Goal: Task Accomplishment & Management: Complete application form

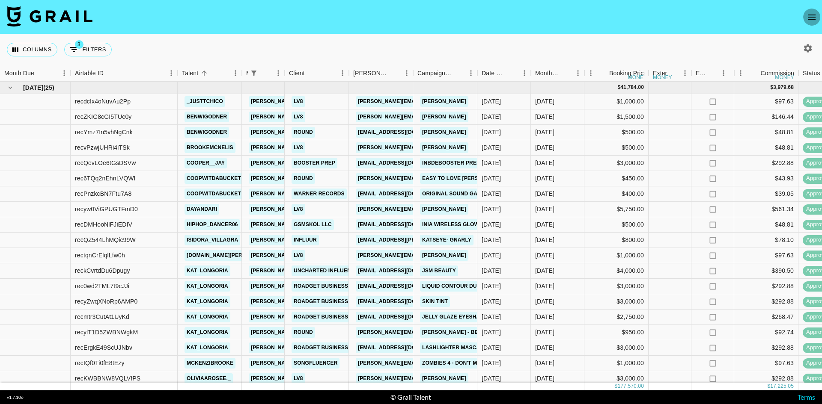
click at [813, 18] on icon "open drawer" at bounding box center [811, 17] width 10 height 10
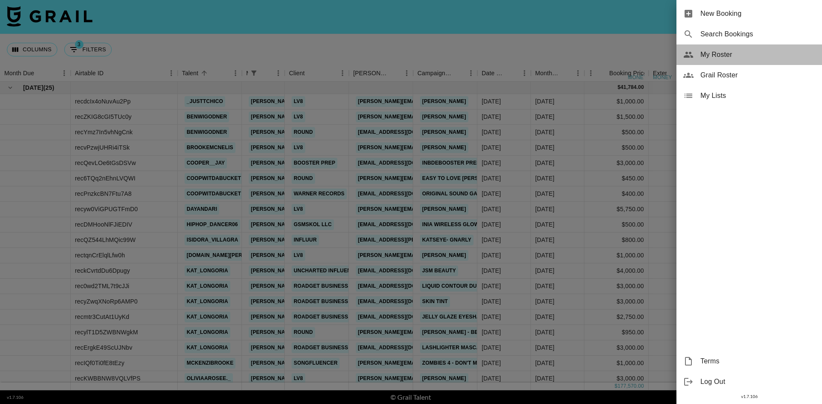
click at [705, 56] on span "My Roster" at bounding box center [757, 55] width 115 height 10
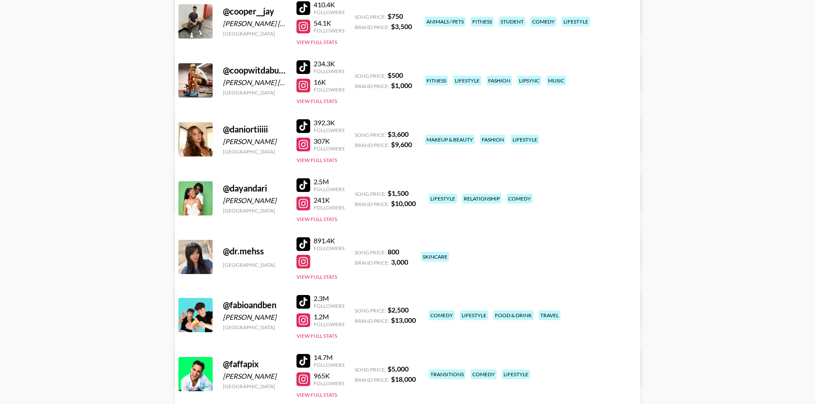
scroll to position [2054, 0]
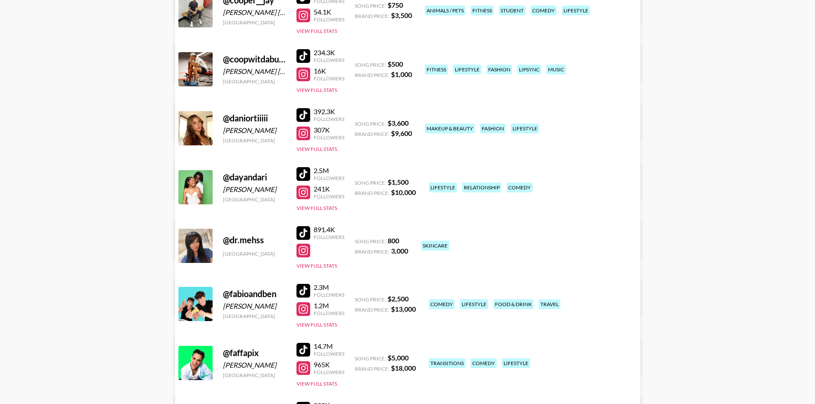
click at [299, 173] on div at bounding box center [304, 174] width 14 height 14
click at [303, 195] on div at bounding box center [304, 193] width 14 height 14
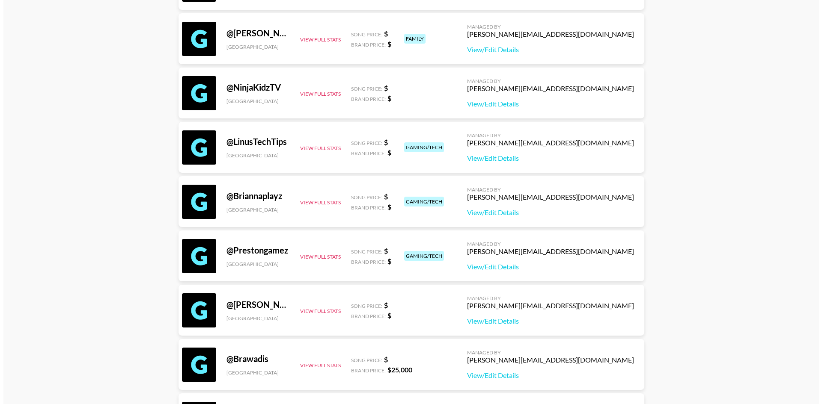
scroll to position [0, 0]
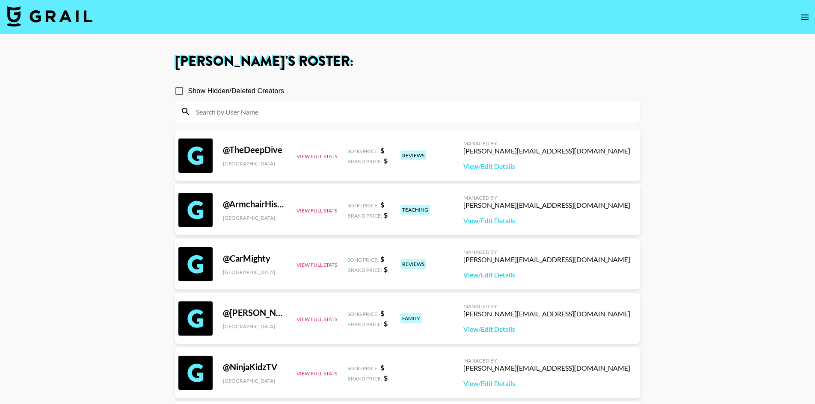
click at [32, 12] on img at bounding box center [50, 16] width 86 height 21
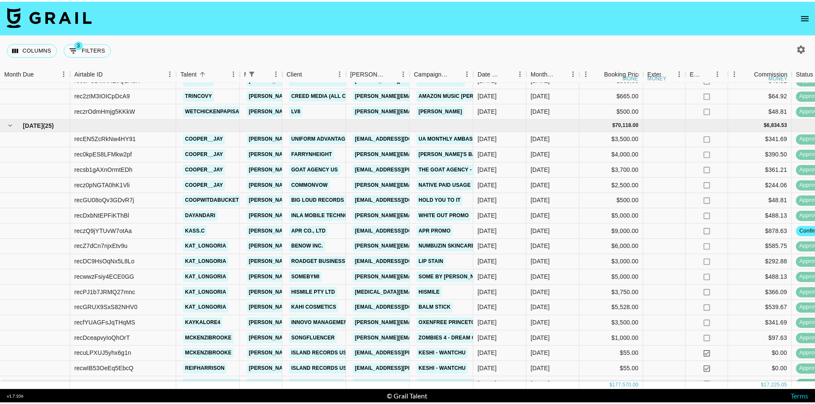
scroll to position [300, 0]
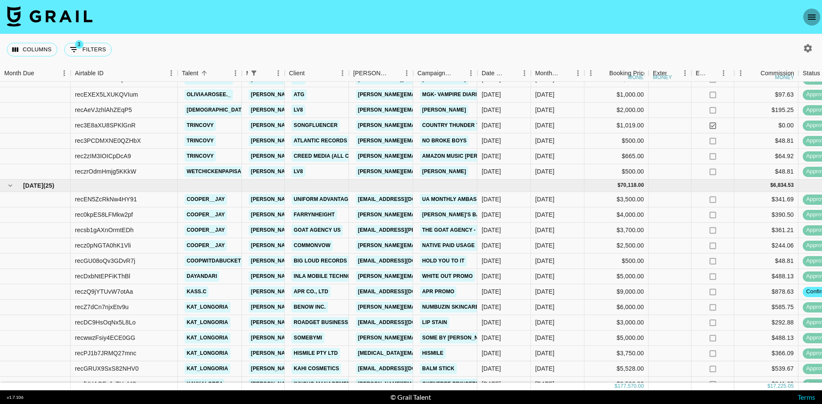
click at [812, 21] on icon "open drawer" at bounding box center [811, 17] width 10 height 10
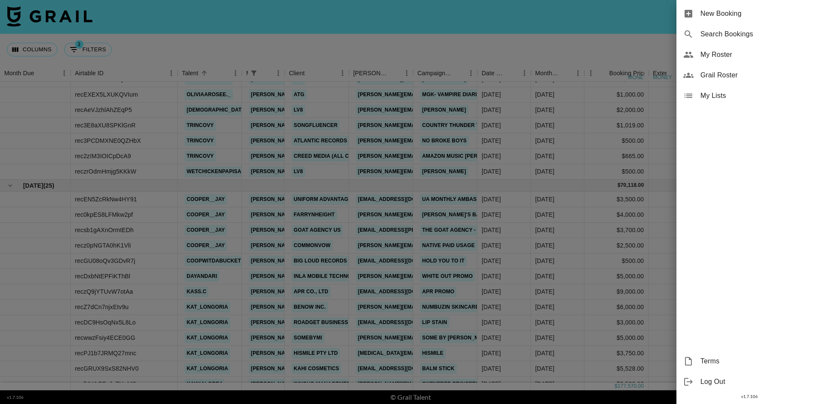
click at [731, 11] on span "New Booking" at bounding box center [757, 14] width 115 height 10
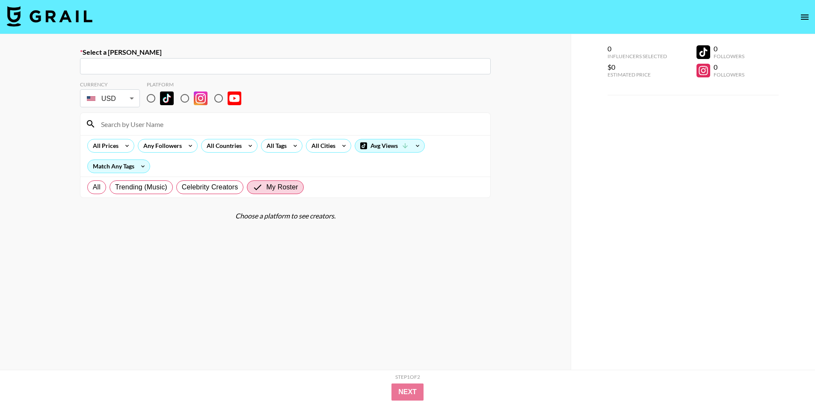
click at [223, 68] on input "text" at bounding box center [285, 67] width 400 height 10
paste input "[PERSON_NAME][EMAIL_ADDRESS][DOMAIN_NAME]"
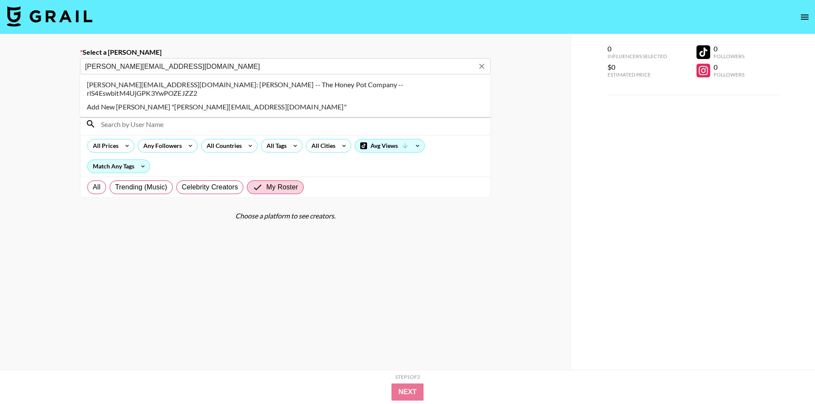
click at [203, 83] on li "[PERSON_NAME][EMAIL_ADDRESS][DOMAIN_NAME]: [PERSON_NAME] -- The Honey Pot Compa…" at bounding box center [285, 89] width 411 height 22
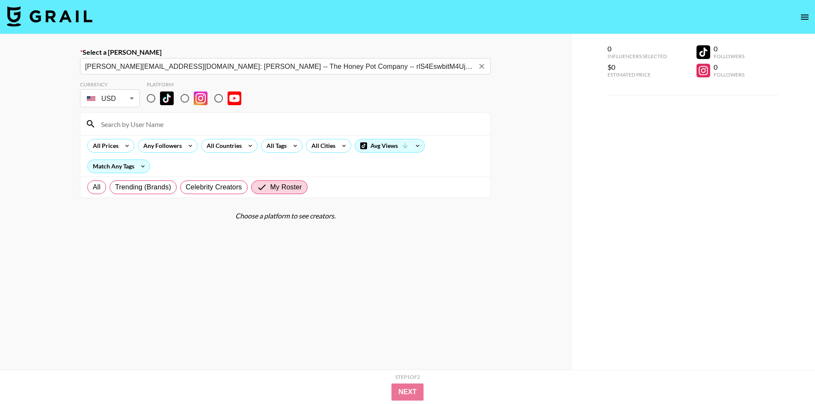
type input "[PERSON_NAME][EMAIL_ADDRESS][DOMAIN_NAME]: [PERSON_NAME] -- The Honey Pot Compa…"
click at [151, 99] on input "radio" at bounding box center [151, 98] width 18 height 18
radio input "true"
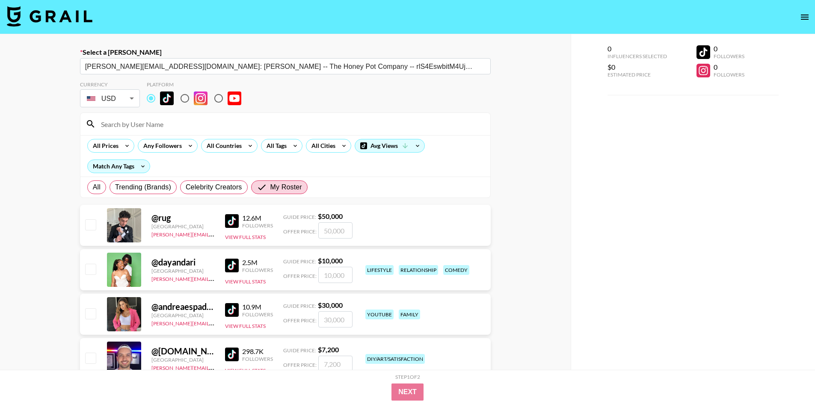
click at [155, 125] on input at bounding box center [290, 124] width 389 height 14
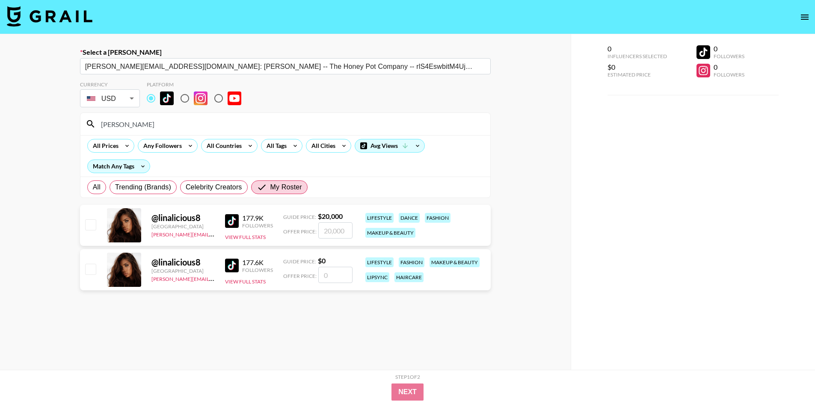
type input "[PERSON_NAME]"
click at [91, 229] on input "checkbox" at bounding box center [90, 224] width 10 height 10
checkbox input "true"
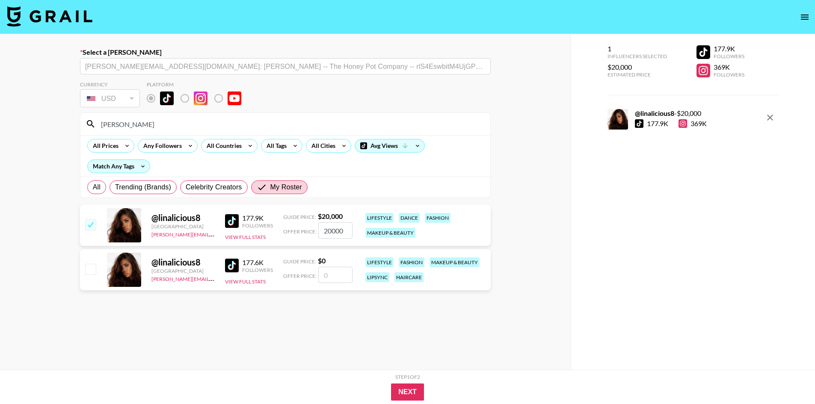
drag, startPoint x: 344, startPoint y: 231, endPoint x: 313, endPoint y: 233, distance: 31.3
click at [313, 233] on div "Offer Price: 20000" at bounding box center [317, 230] width 69 height 16
type input "12000"
click at [401, 392] on button "Next" at bounding box center [407, 392] width 33 height 17
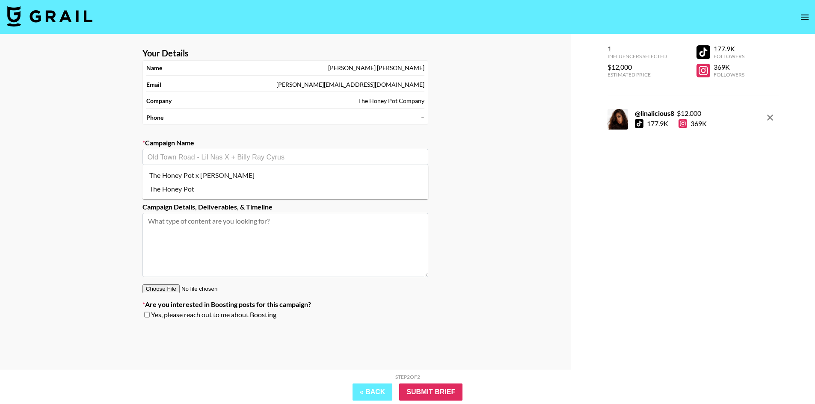
click at [211, 160] on input "text" at bounding box center [286, 157] width 276 height 10
click at [184, 188] on li "The Honey Pot" at bounding box center [285, 189] width 286 height 14
type input "The Honey Pot"
type textarea "TikTok --"
click at [184, 221] on textarea "TikTok --" at bounding box center [285, 245] width 286 height 64
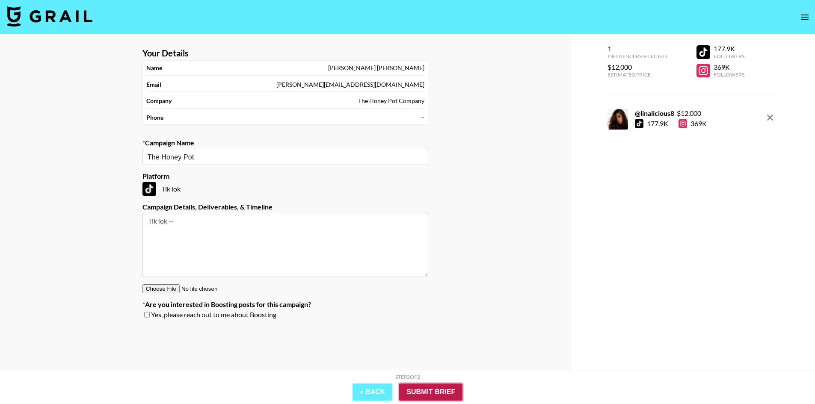
click at [412, 391] on input "Submit Brief" at bounding box center [430, 392] width 63 height 17
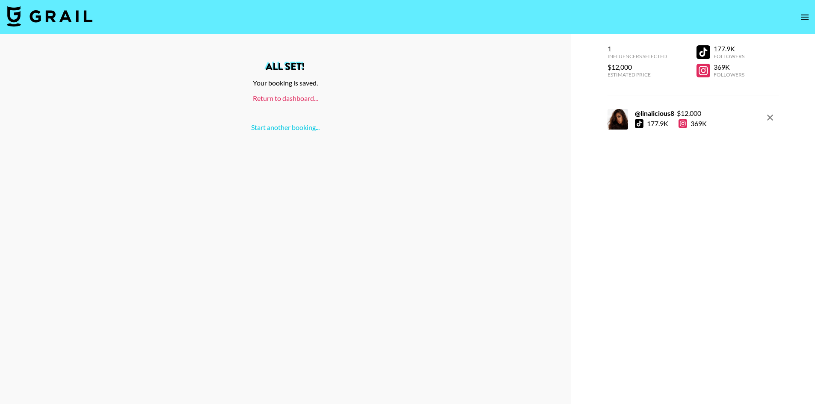
click at [279, 95] on link "Return to dashboard..." at bounding box center [285, 98] width 65 height 8
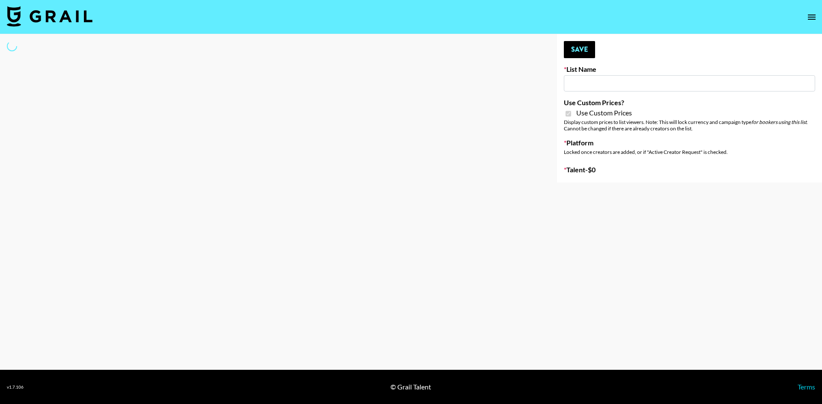
type input "Hot Chocolate Brand - US"
checkbox input "true"
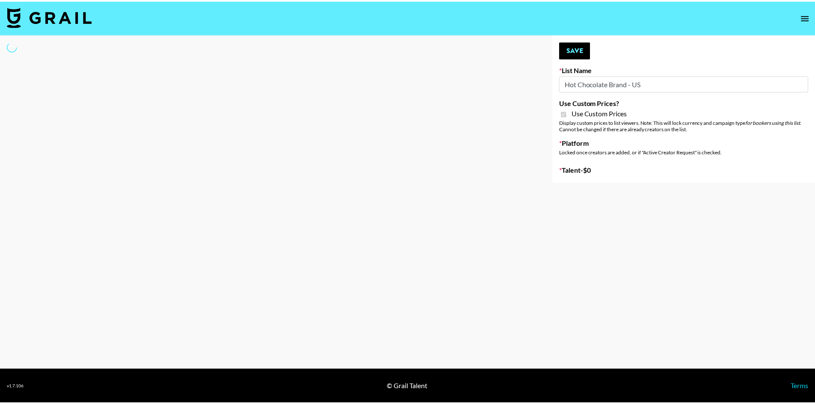
select select "Brand"
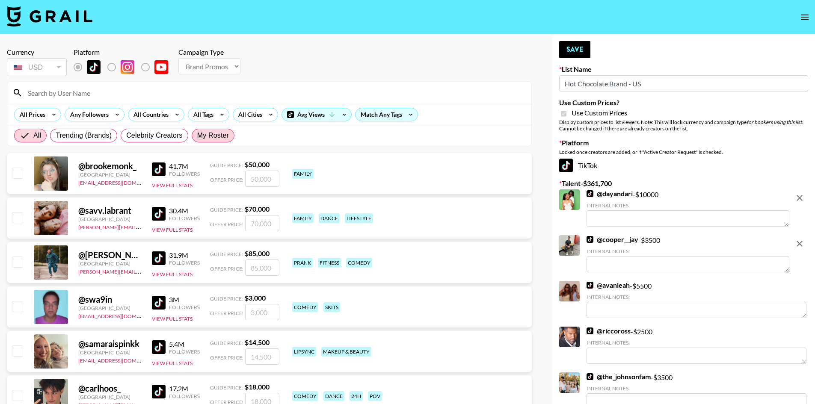
click at [210, 134] on span "My Roster" at bounding box center [213, 136] width 32 height 10
click at [197, 136] on input "My Roster" at bounding box center [197, 136] width 0 height 0
radio input "true"
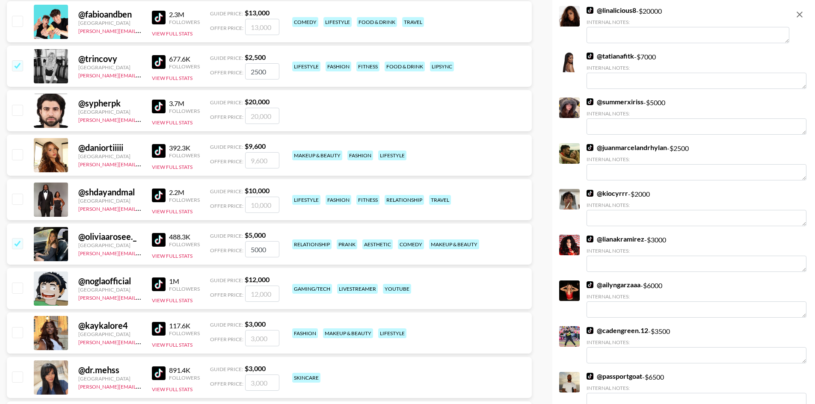
scroll to position [642, 0]
click at [13, 199] on input "checkbox" at bounding box center [17, 198] width 10 height 10
checkbox input "true"
type input "10000"
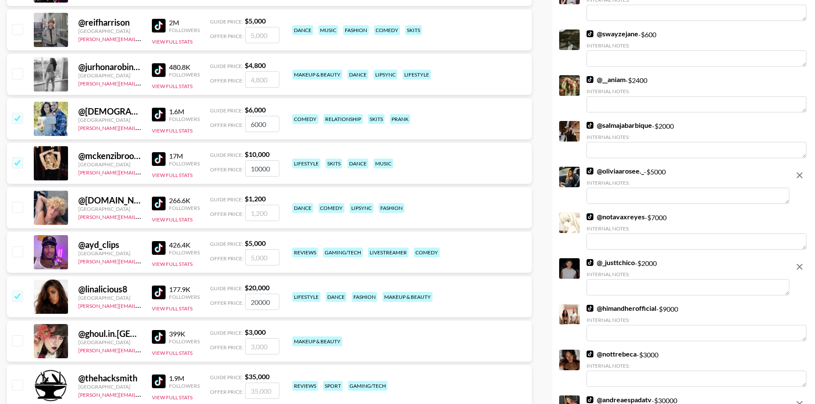
scroll to position [1198, 0]
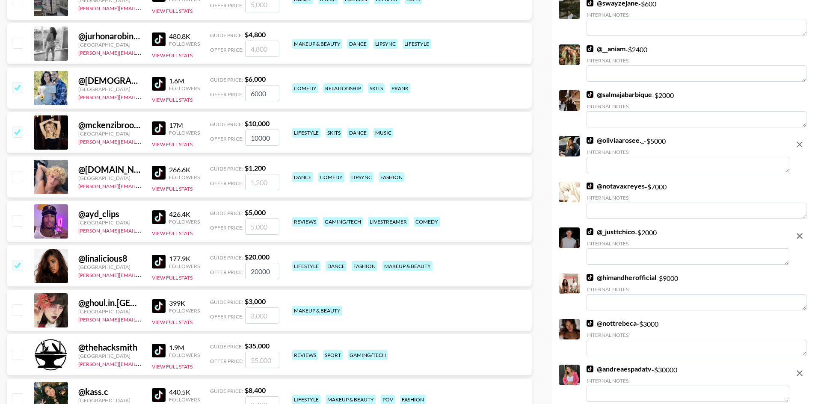
click at [19, 177] on input "checkbox" at bounding box center [17, 176] width 10 height 10
checkbox input "true"
type input "1200"
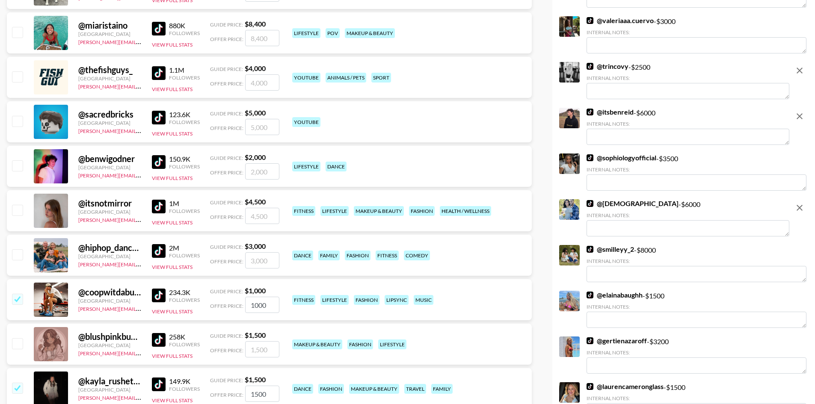
scroll to position [2225, 0]
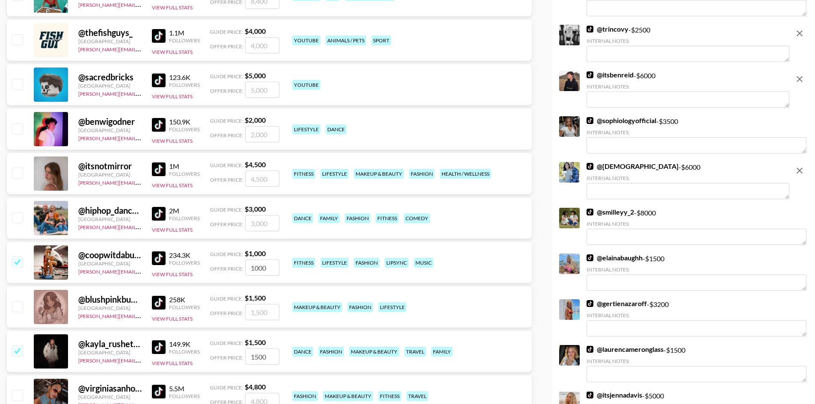
click at [26, 263] on div "@ coopwitdabucket United States laura_clark@grail-talent.com 234.3K Followers V…" at bounding box center [269, 262] width 525 height 41
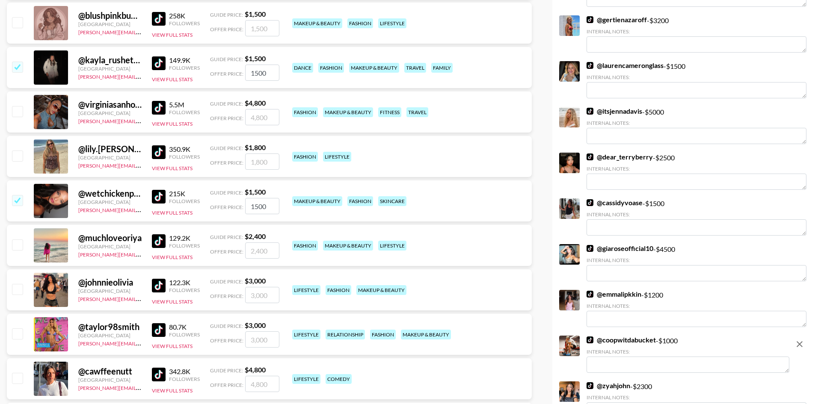
scroll to position [2524, 0]
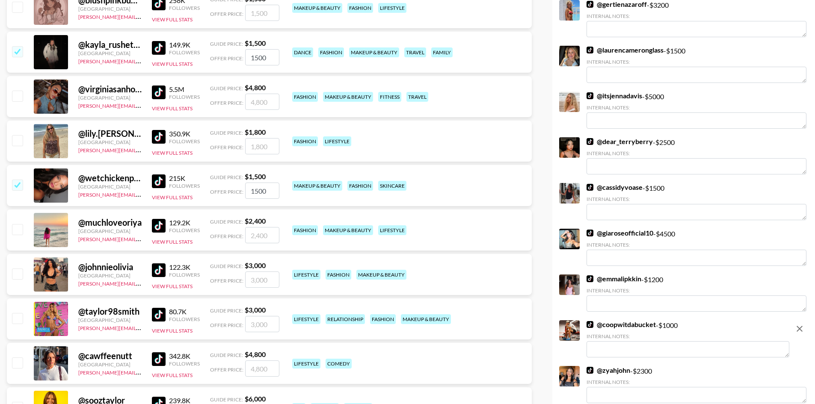
click at [18, 188] on input "checkbox" at bounding box center [17, 185] width 10 height 10
checkbox input "false"
click at [15, 53] on input "checkbox" at bounding box center [17, 51] width 10 height 10
checkbox input "false"
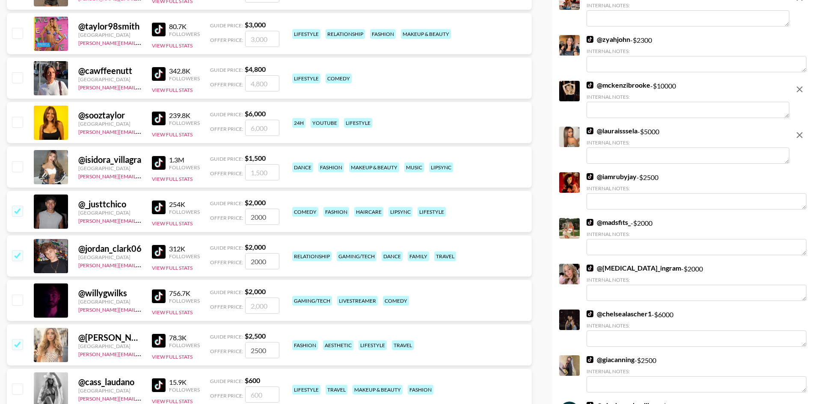
scroll to position [2824, 0]
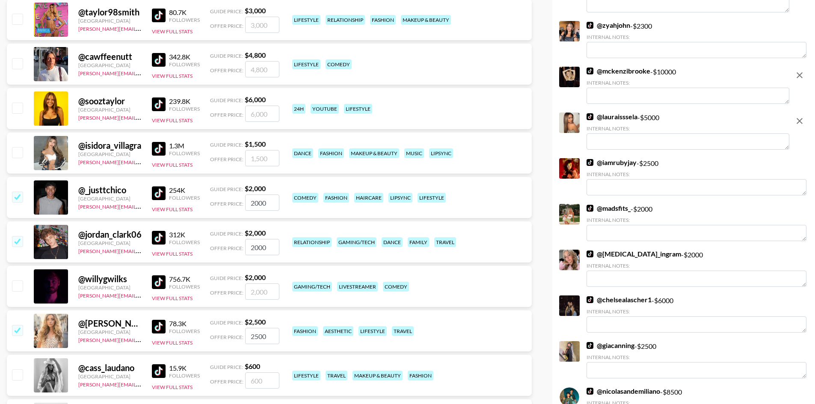
click at [19, 202] on input "checkbox" at bounding box center [17, 197] width 10 height 10
checkbox input "false"
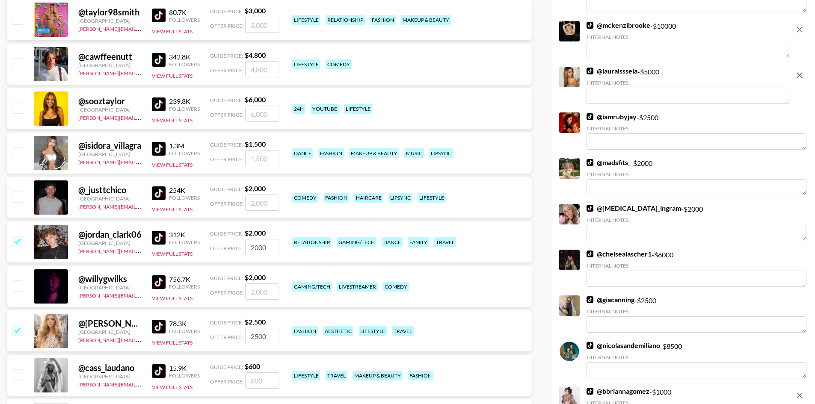
click at [18, 240] on input "checkbox" at bounding box center [17, 241] width 10 height 10
checkbox input "false"
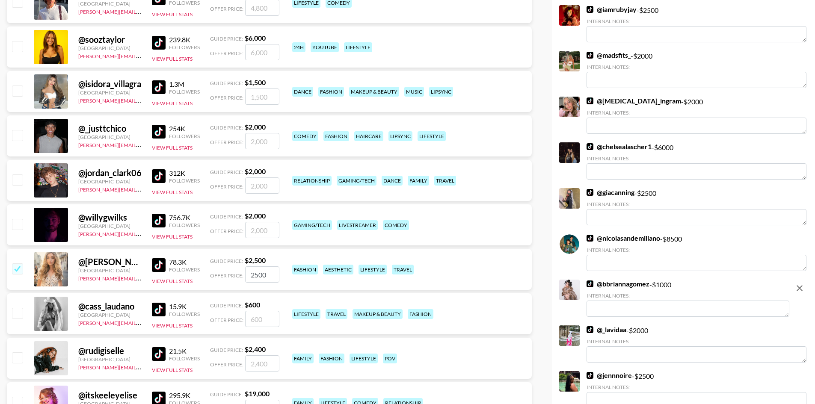
scroll to position [2952, 0]
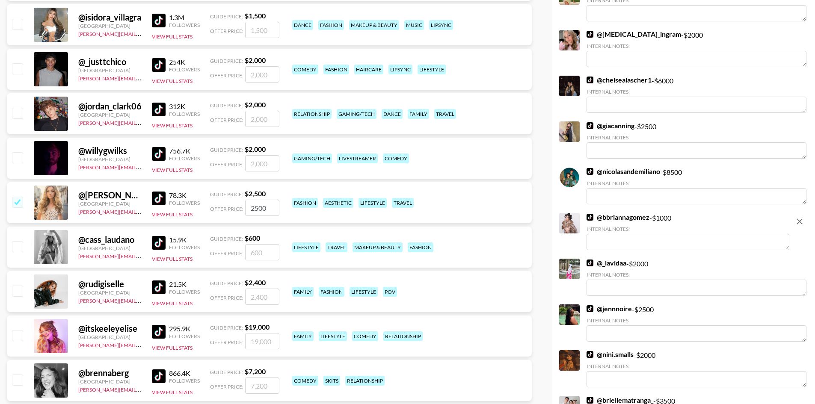
click at [15, 206] on input "checkbox" at bounding box center [17, 202] width 10 height 10
checkbox input "false"
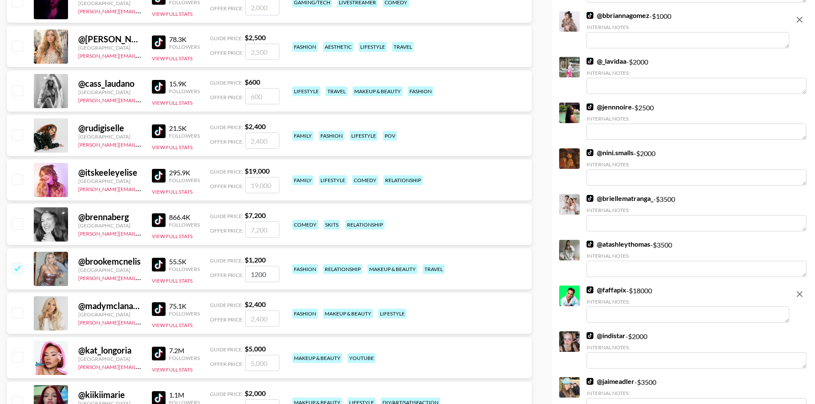
scroll to position [3123, 0]
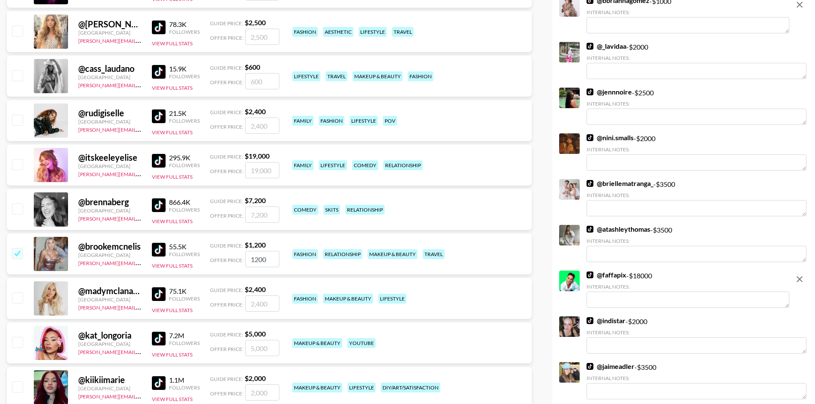
click at [15, 254] on input "checkbox" at bounding box center [17, 253] width 10 height 10
checkbox input "false"
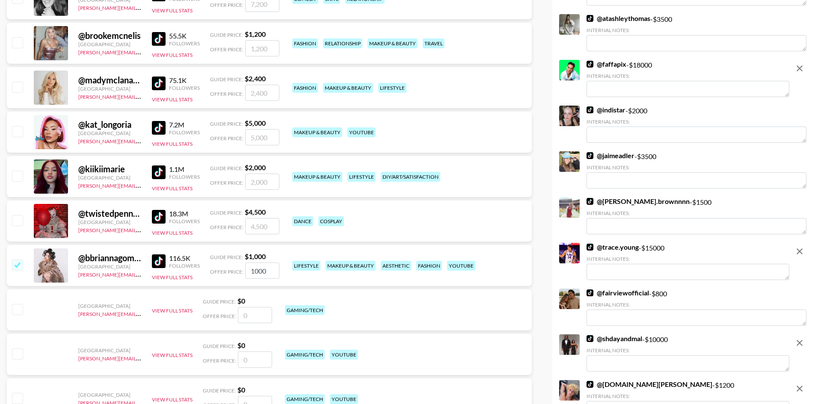
scroll to position [3337, 0]
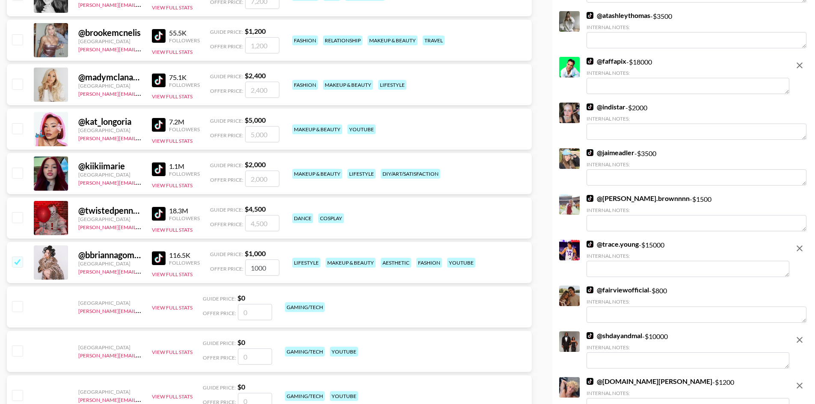
click at [19, 265] on input "checkbox" at bounding box center [17, 262] width 10 height 10
checkbox input "false"
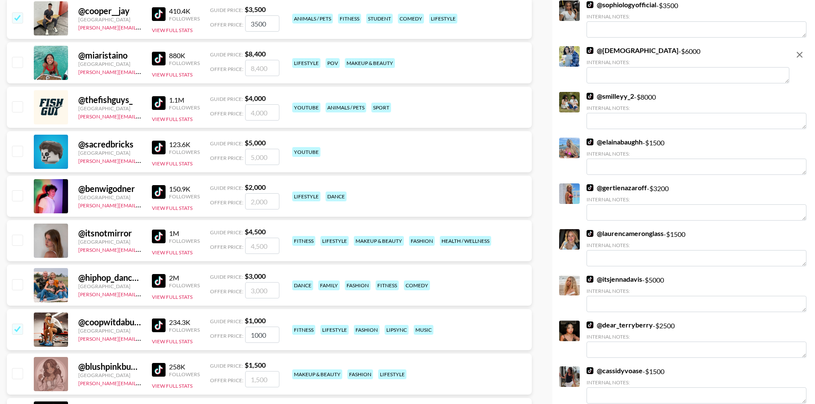
scroll to position [2225, 0]
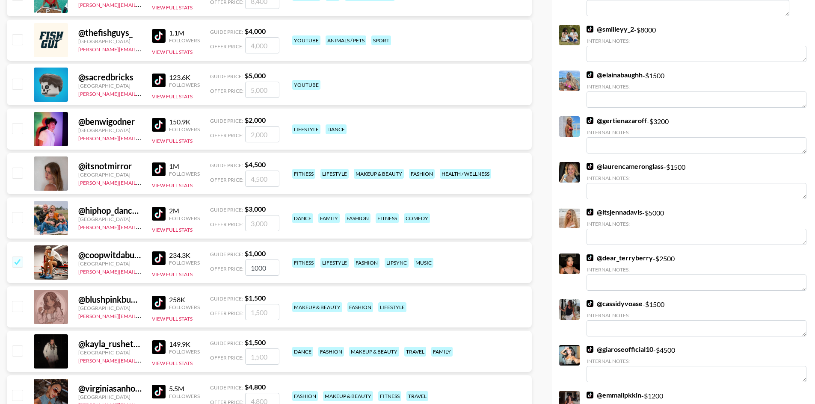
click at [21, 225] on div at bounding box center [16, 218] width 13 height 15
click at [17, 221] on input "checkbox" at bounding box center [17, 217] width 10 height 10
checkbox input "true"
type input "3000"
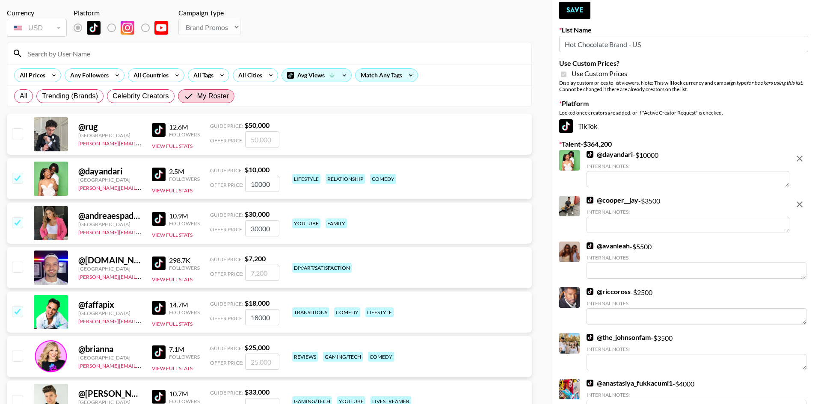
scroll to position [0, 0]
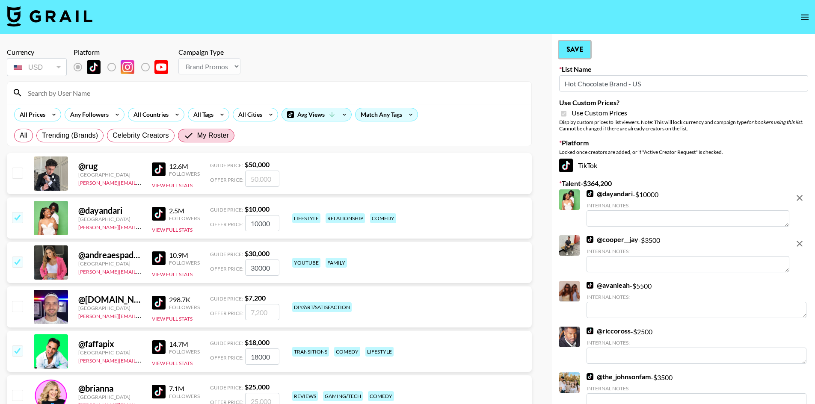
click at [584, 49] on button "Save" at bounding box center [574, 49] width 31 height 17
checkbox input "true"
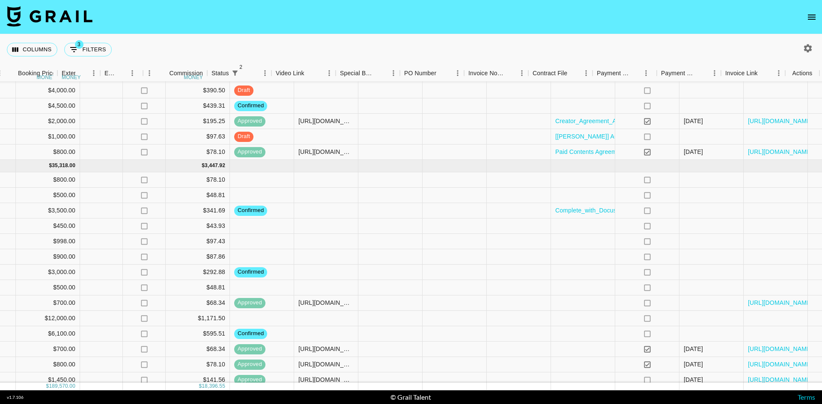
scroll to position [1006, 595]
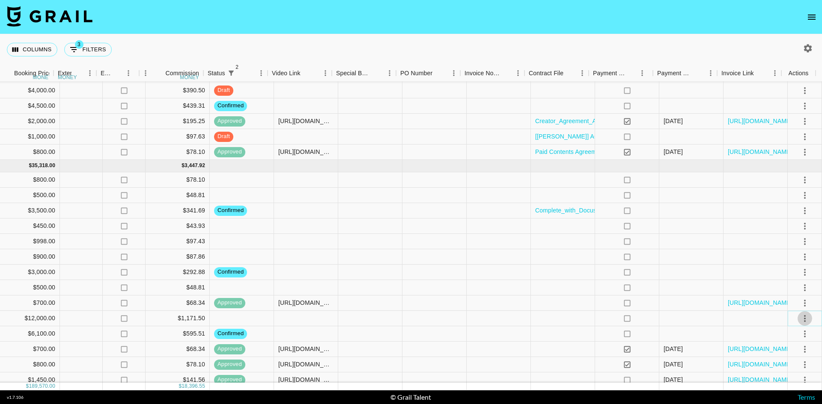
click at [799, 319] on icon "select merge strategy" at bounding box center [804, 319] width 10 height 10
click at [789, 238] on li "Confirm" at bounding box center [794, 238] width 56 height 15
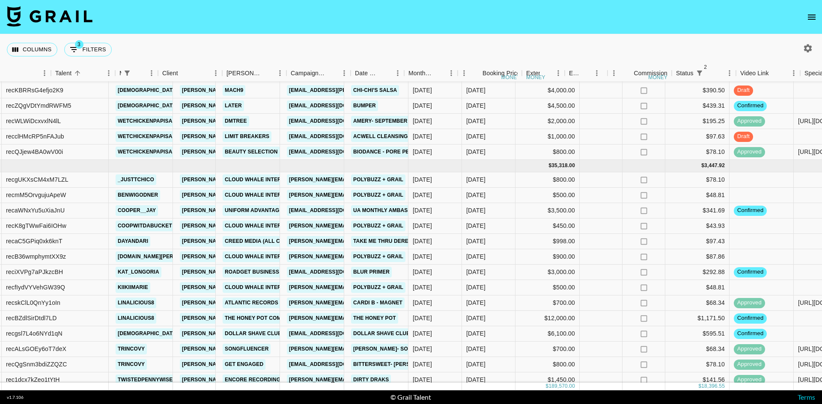
scroll to position [1006, 0]
